Goal: Information Seeking & Learning: Learn about a topic

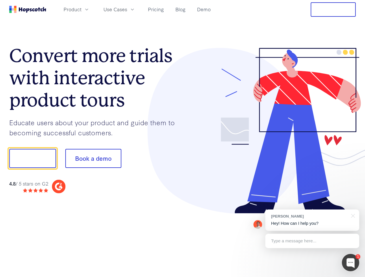
click at [183, 139] on div at bounding box center [269, 131] width 173 height 166
click at [81, 9] on span "Product" at bounding box center [73, 9] width 18 height 7
click at [127, 9] on span "Use Cases" at bounding box center [115, 9] width 24 height 7
click at [333, 10] on button "Free Trial" at bounding box center [333, 9] width 45 height 14
click at [32, 159] on button "Show me!" at bounding box center [32, 158] width 47 height 19
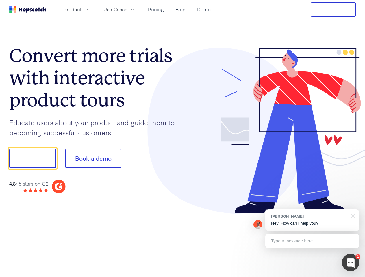
click at [93, 159] on button "Book a demo" at bounding box center [93, 158] width 56 height 19
click at [351, 263] on div at bounding box center [350, 262] width 17 height 17
click at [312, 220] on div "[PERSON_NAME] Hey! How can I help you?" at bounding box center [312, 220] width 94 height 21
click at [352, 216] on div at bounding box center [305, 158] width 108 height 193
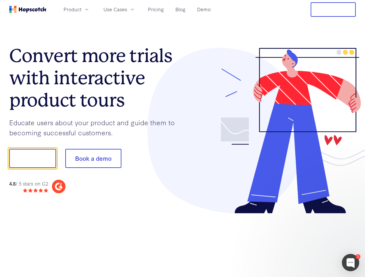
click at [312, 241] on div at bounding box center [305, 196] width 108 height 115
